Goal: Information Seeking & Learning: Learn about a topic

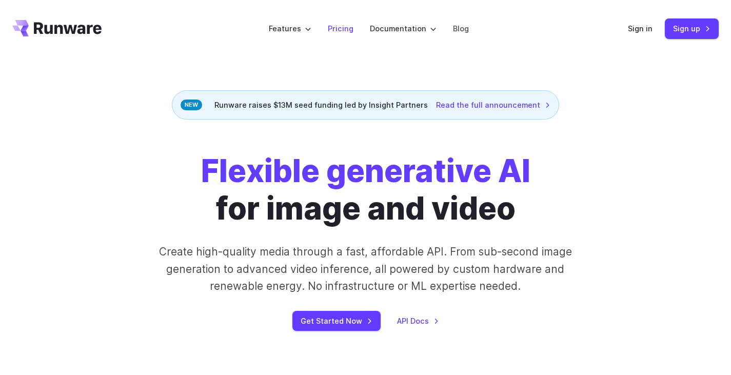
click at [352, 33] on link "Pricing" at bounding box center [341, 29] width 26 height 12
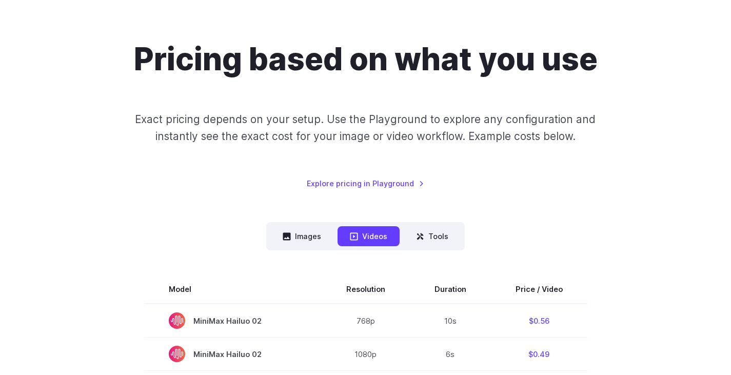
scroll to position [103, 0]
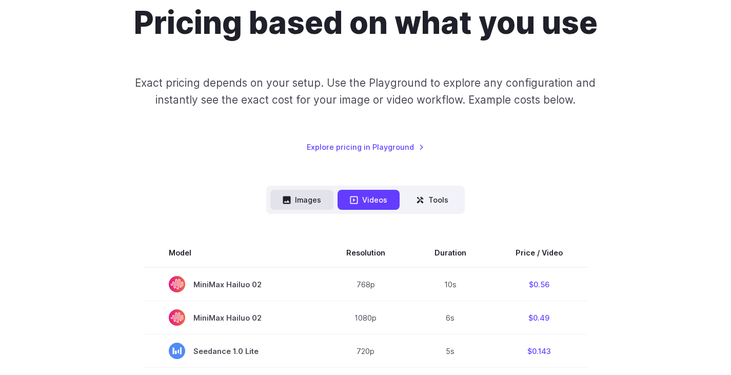
click at [306, 204] on button "Images" at bounding box center [301, 200] width 63 height 20
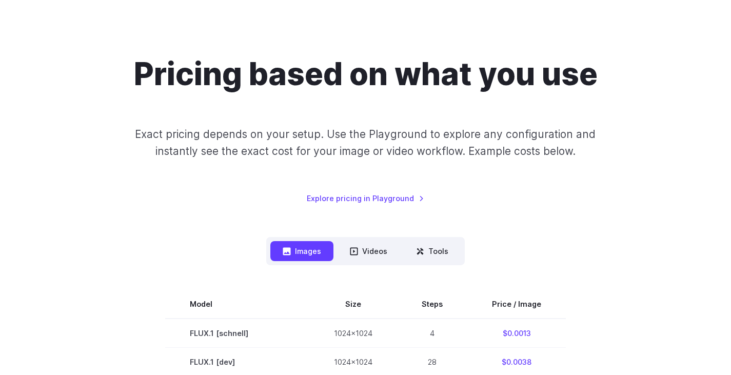
scroll to position [0, 0]
